Goal: Navigation & Orientation: Find specific page/section

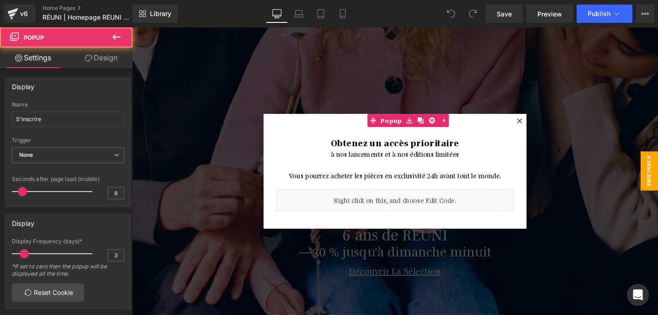
click at [538, 128] on div at bounding box center [539, 125] width 11 height 11
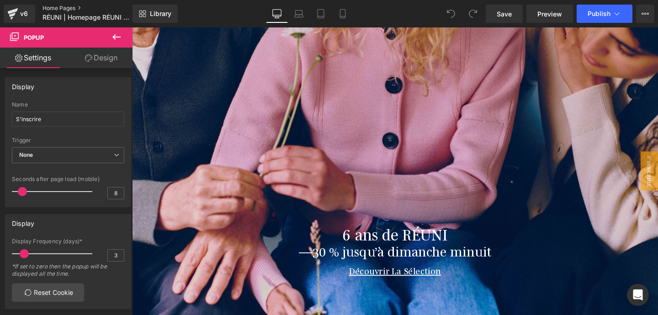
click at [58, 7] on link "Home Pages" at bounding box center [95, 8] width 105 height 7
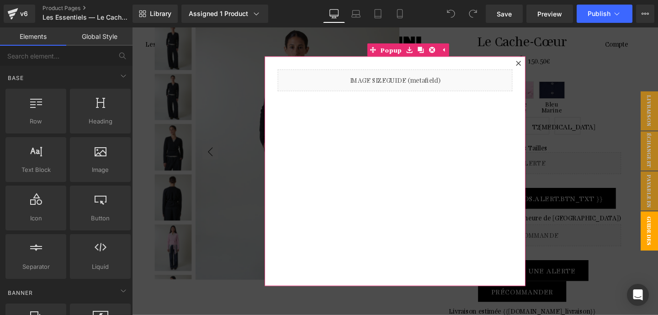
click at [539, 65] on icon at bounding box center [538, 65] width 5 height 5
